Goal: Browse casually: Explore the website without a specific task or goal

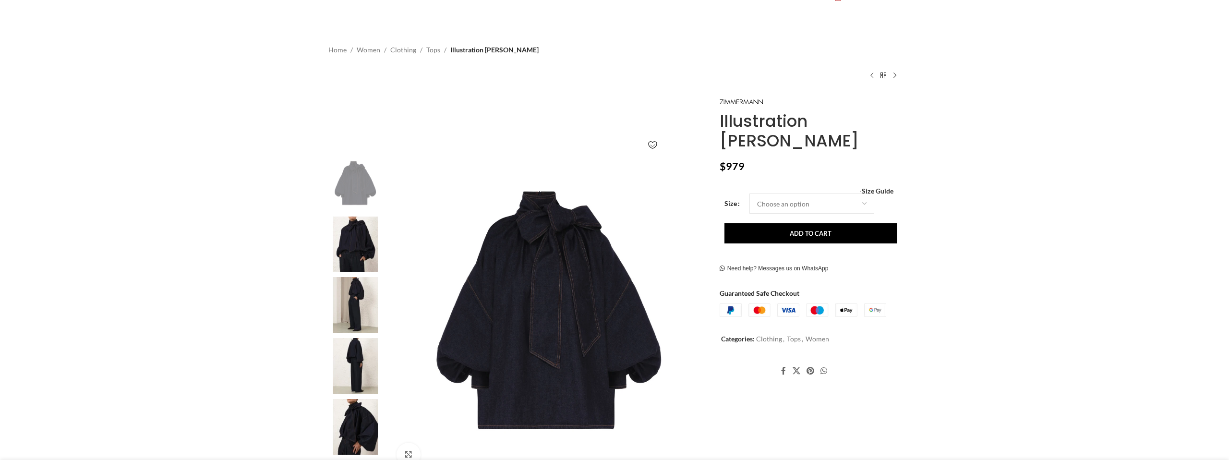
scroll to position [65, 0]
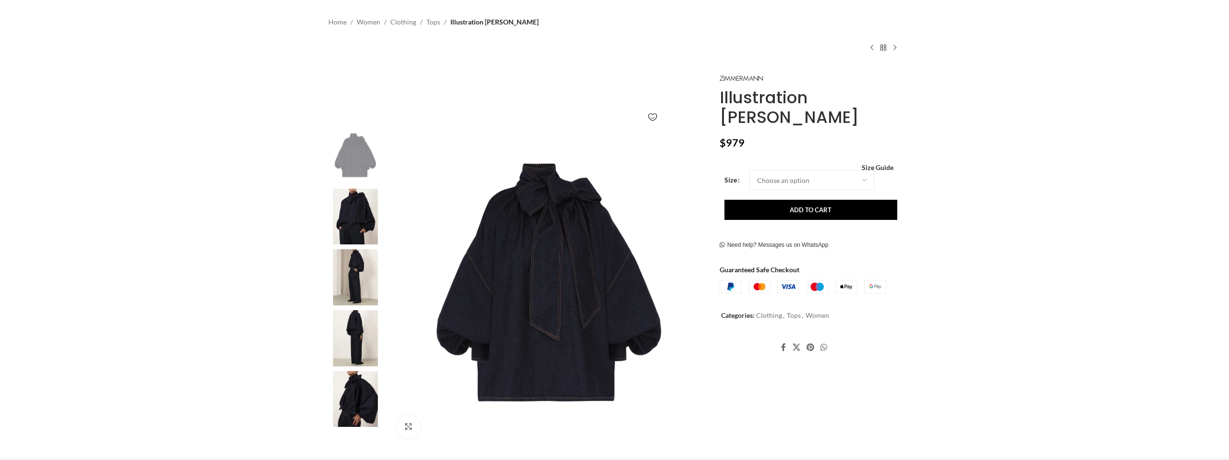
click at [365, 376] on div at bounding box center [355, 280] width 59 height 304
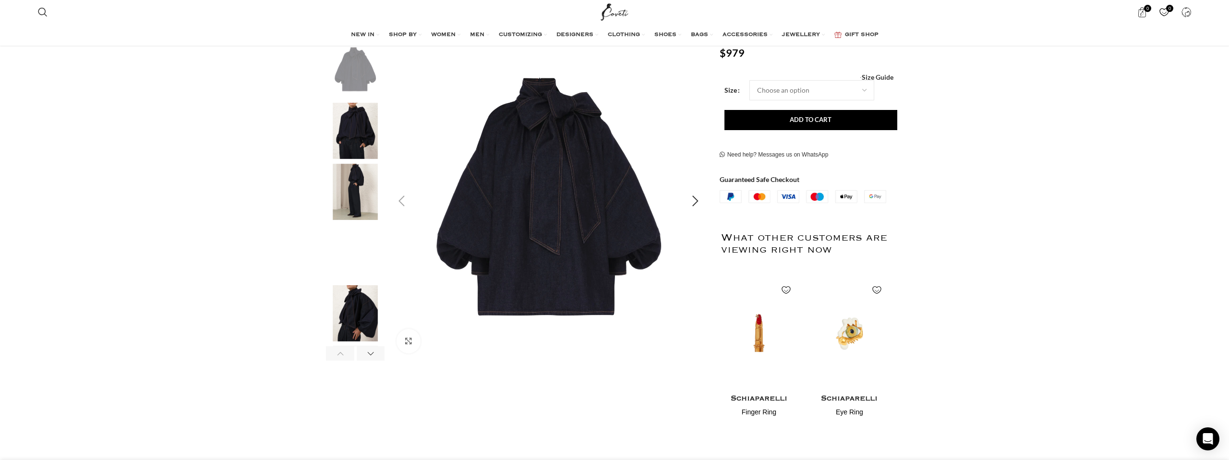
scroll to position [169, 0]
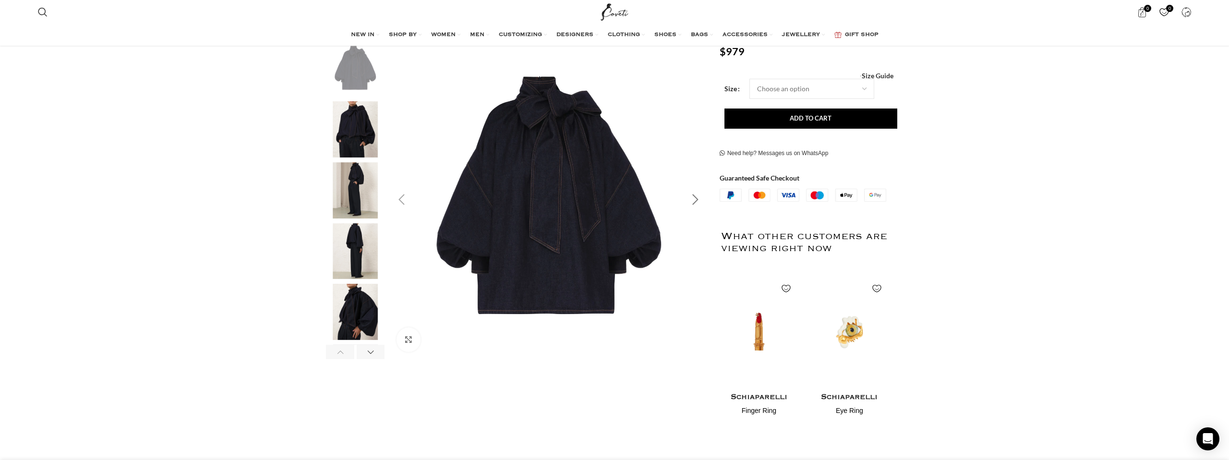
click at [698, 191] on div "Next slide" at bounding box center [695, 200] width 24 height 24
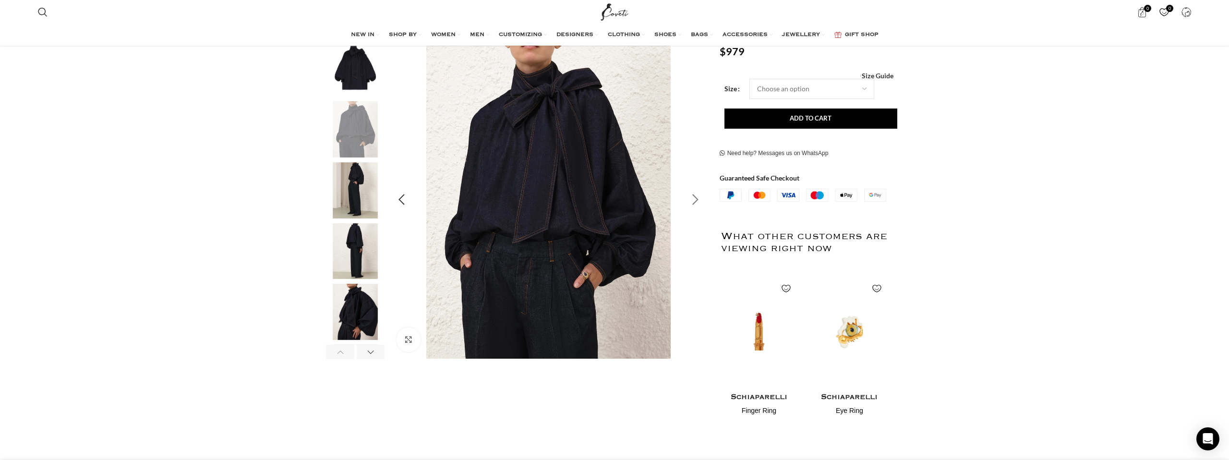
click at [696, 193] on div "Next slide" at bounding box center [695, 200] width 24 height 24
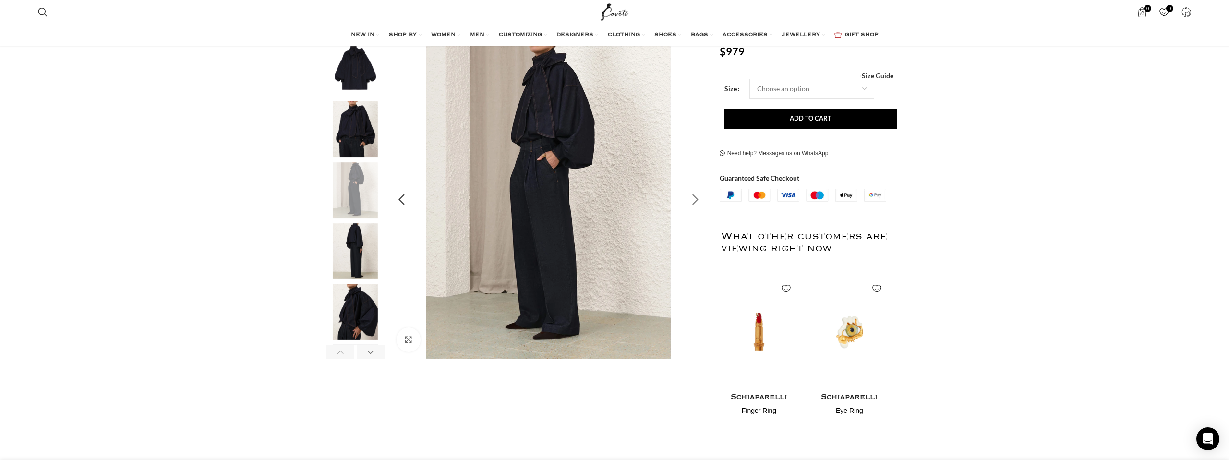
click at [696, 194] on div "Next slide" at bounding box center [695, 200] width 24 height 24
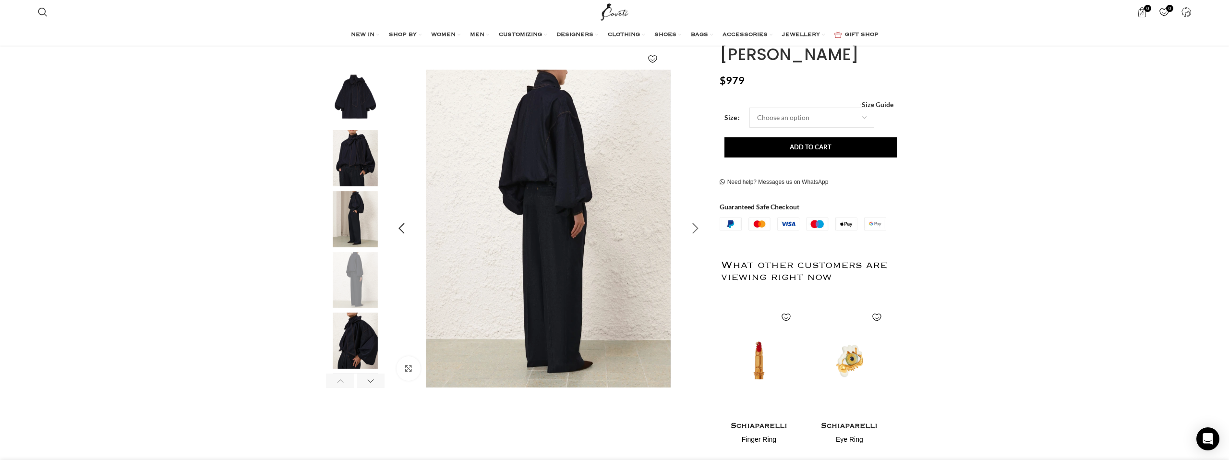
scroll to position [131, 0]
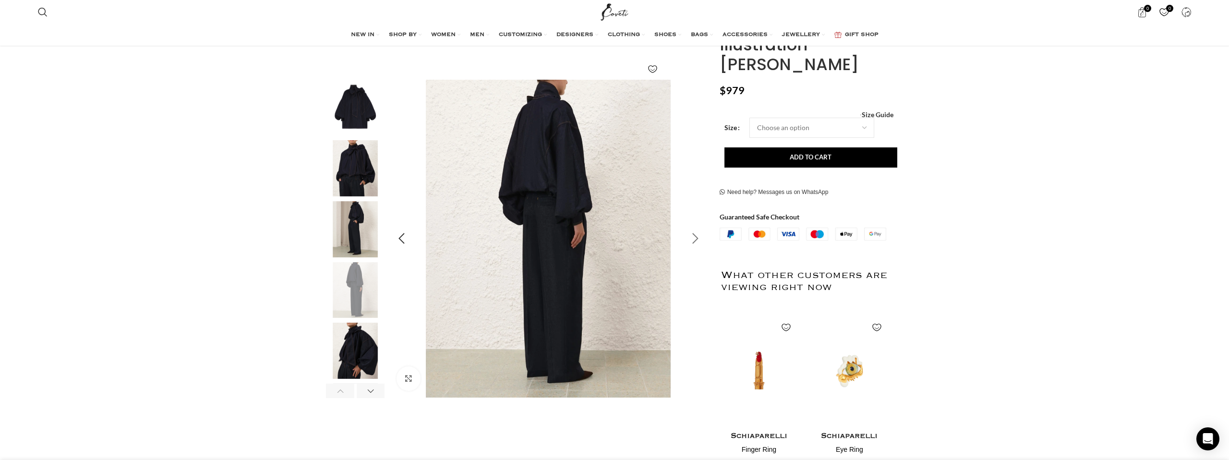
click at [692, 239] on div "Next slide" at bounding box center [695, 239] width 24 height 24
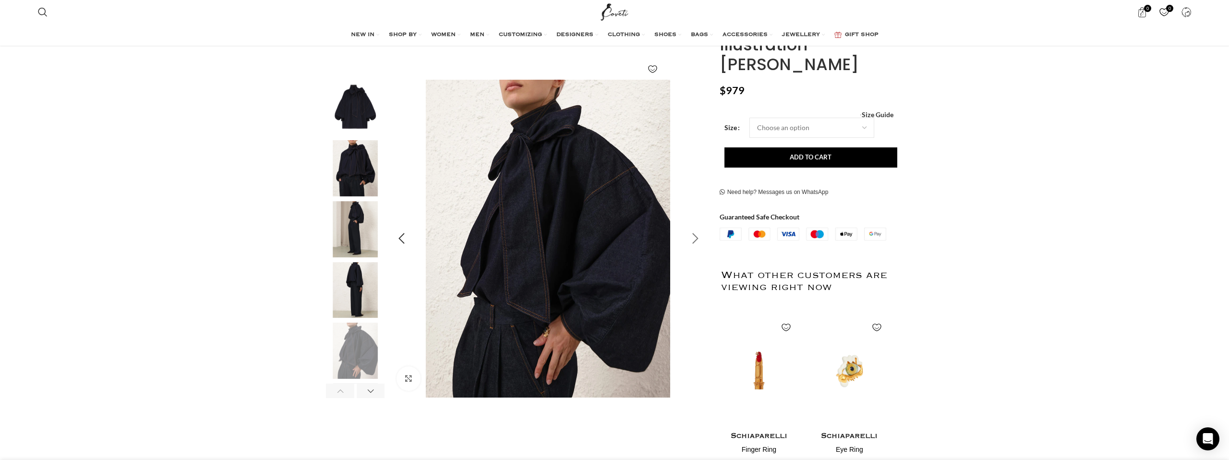
click at [692, 239] on div "Next slide" at bounding box center [695, 239] width 24 height 24
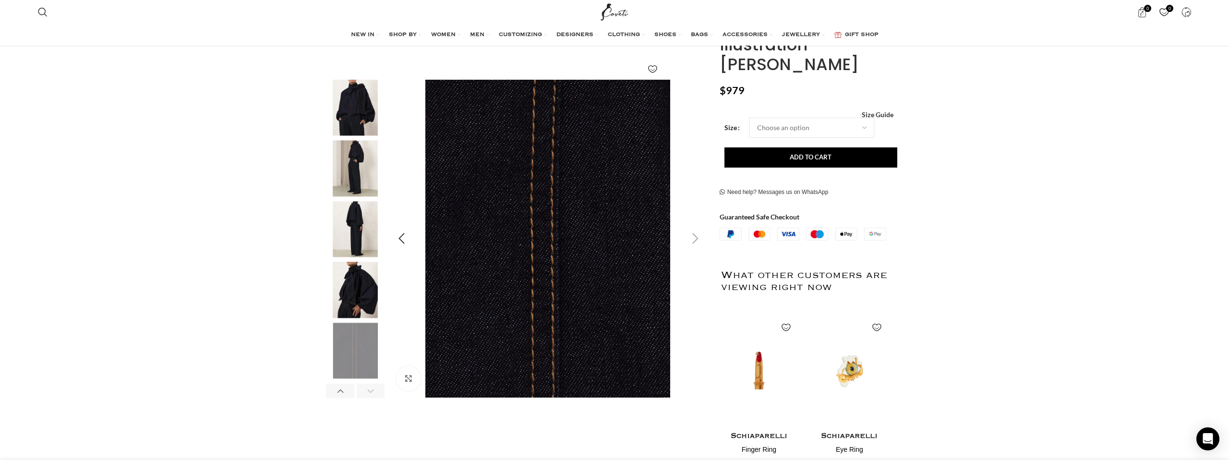
click at [692, 239] on div "Next slide" at bounding box center [695, 239] width 24 height 24
click at [397, 239] on div "Previous slide" at bounding box center [401, 239] width 24 height 24
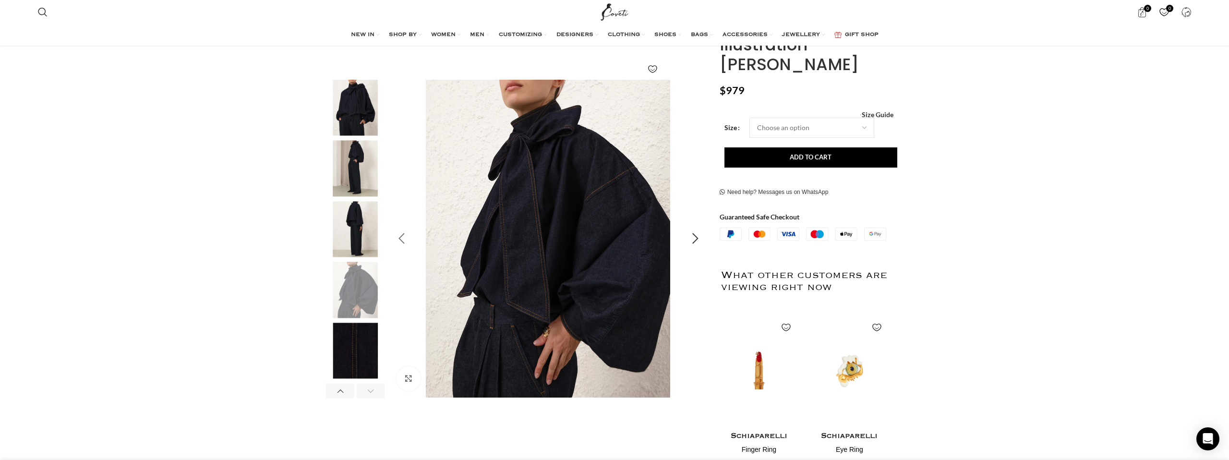
click at [397, 239] on div "Previous slide" at bounding box center [401, 239] width 24 height 24
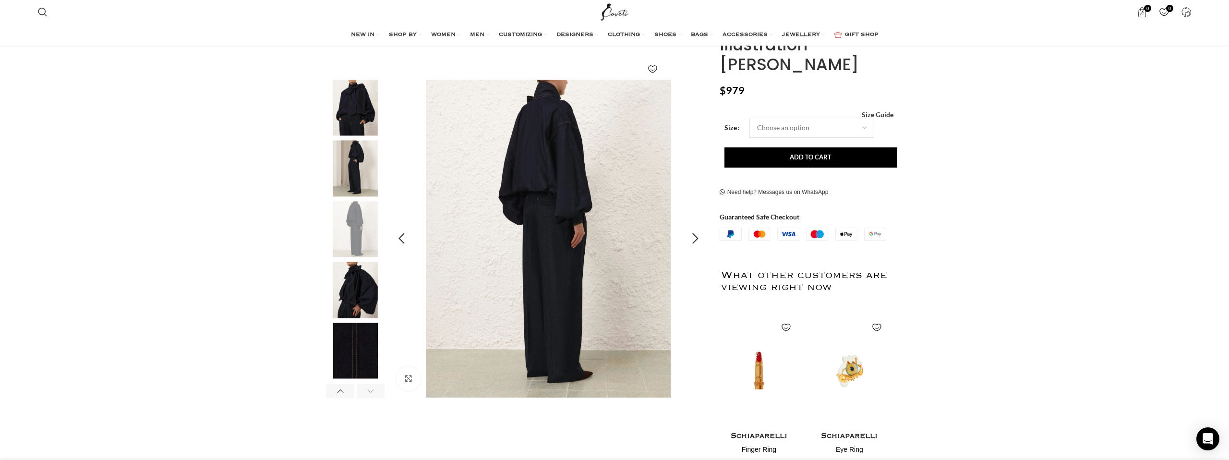
click at [549, 111] on img "4 / 6" at bounding box center [548, 239] width 318 height 318
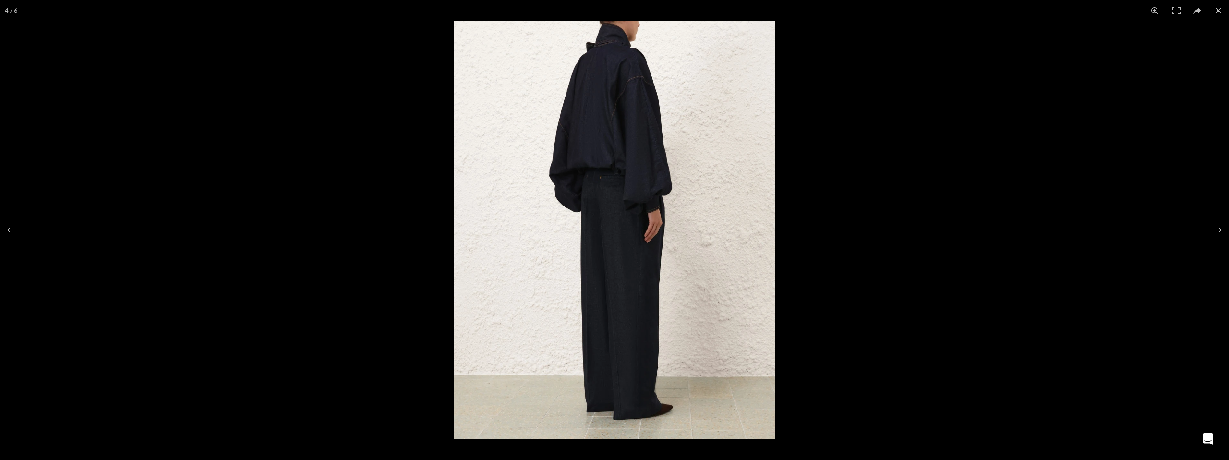
scroll to position [0, 101]
click at [604, 53] on img at bounding box center [614, 230] width 321 height 418
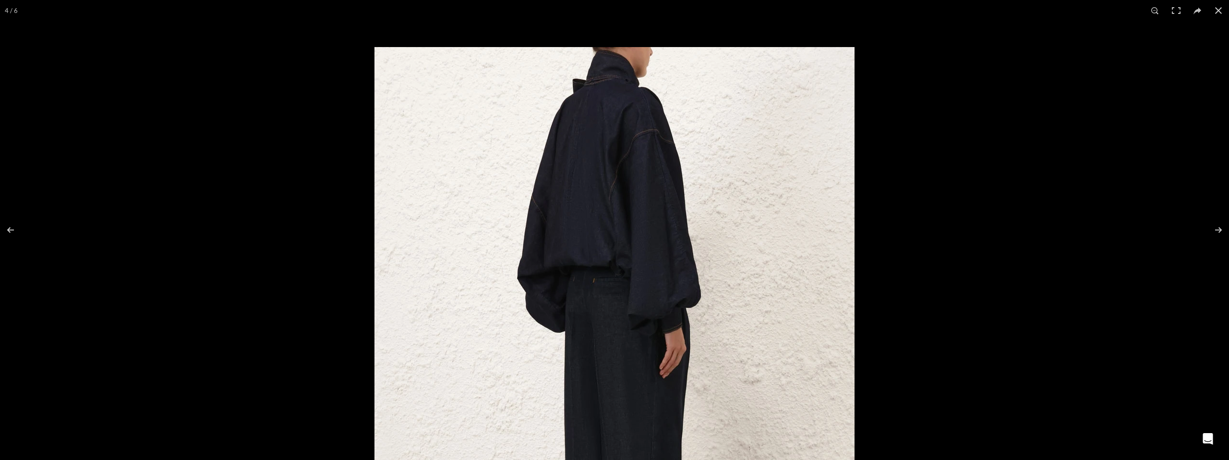
drag, startPoint x: 602, startPoint y: 50, endPoint x: 602, endPoint y: 155, distance: 104.6
click at [602, 156] on img at bounding box center [614, 359] width 480 height 624
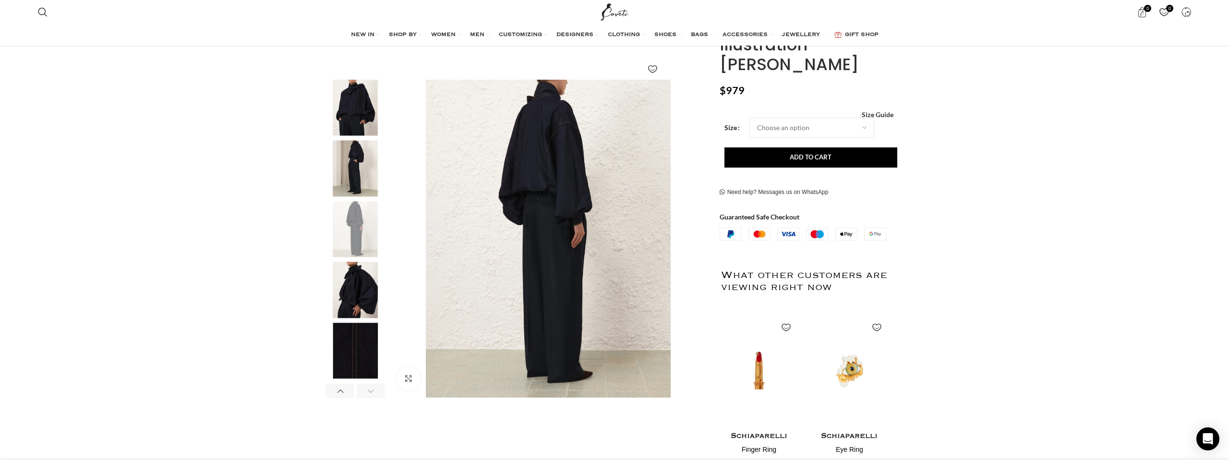
click at [345, 174] on img "3 / 6" at bounding box center [355, 168] width 59 height 56
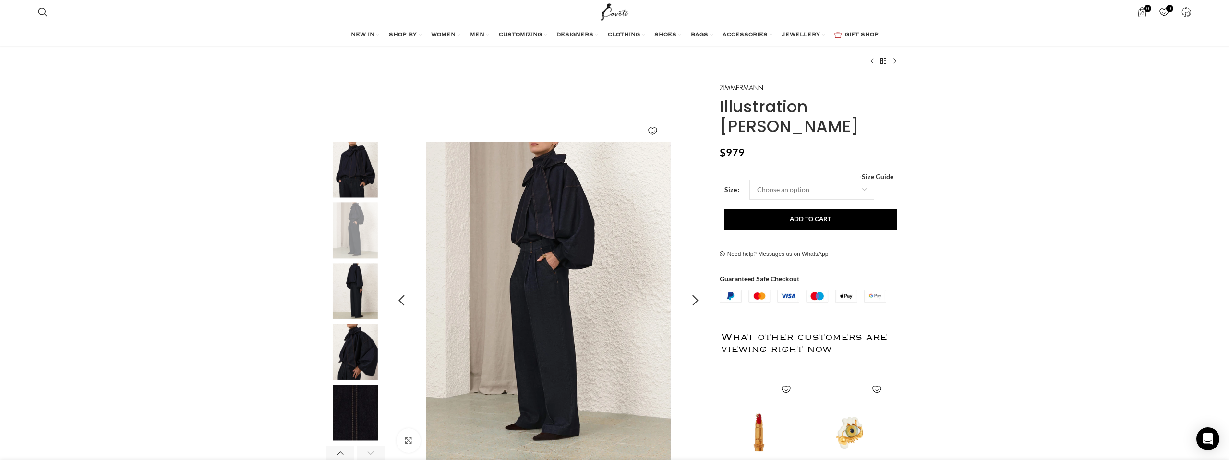
scroll to position [70, 0]
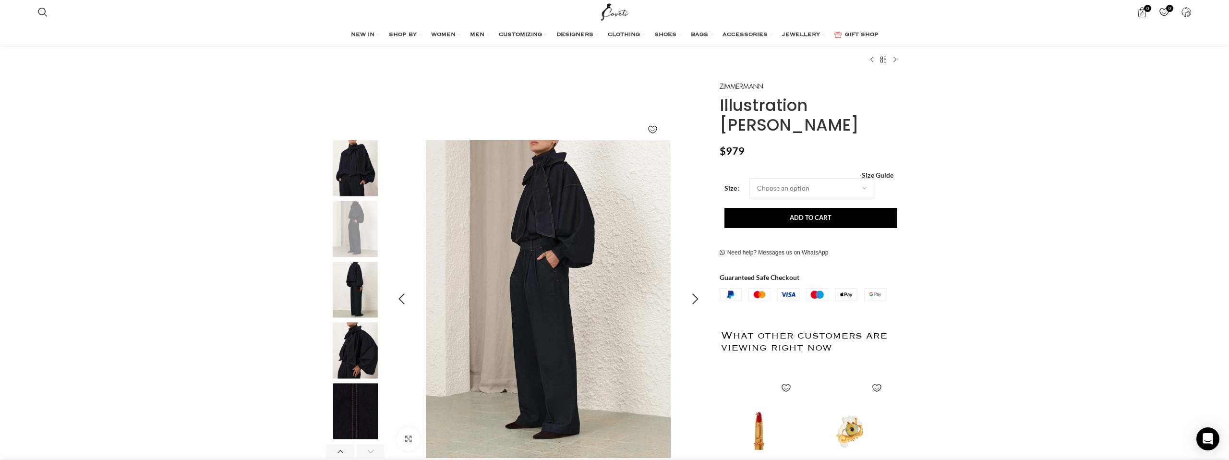
click at [503, 313] on img "3 / 6" at bounding box center [548, 299] width 318 height 318
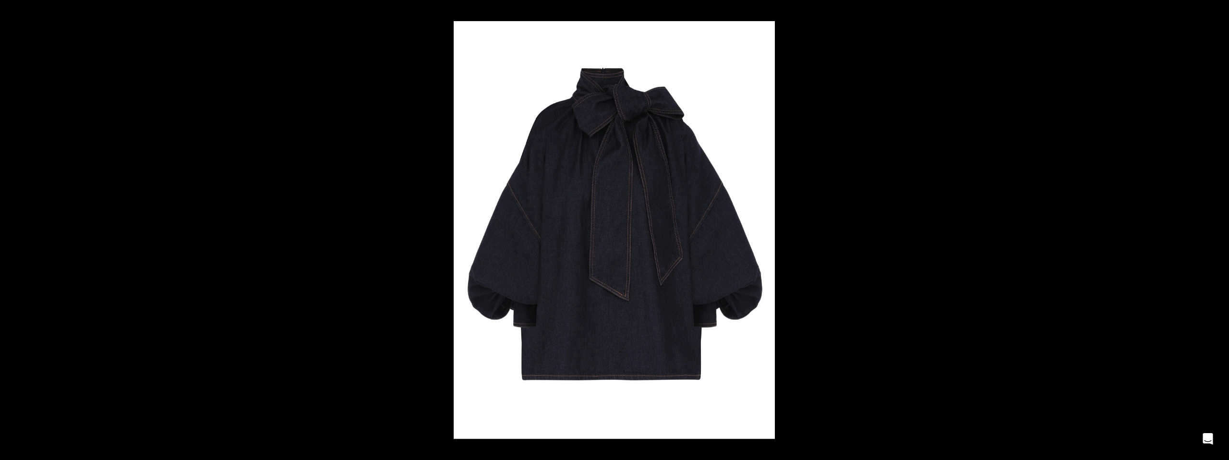
scroll to position [0, 707]
